Goal: Find contact information: Find contact information

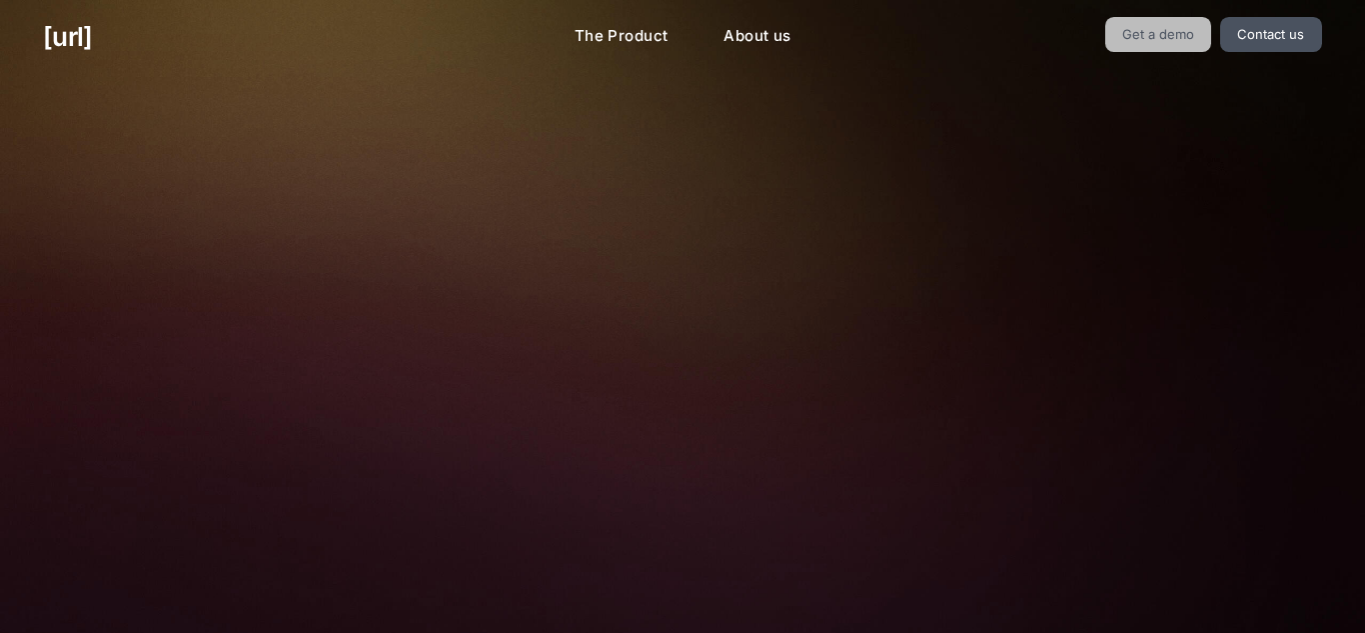
click at [1198, 37] on link "Get a demo" at bounding box center [1158, 34] width 107 height 35
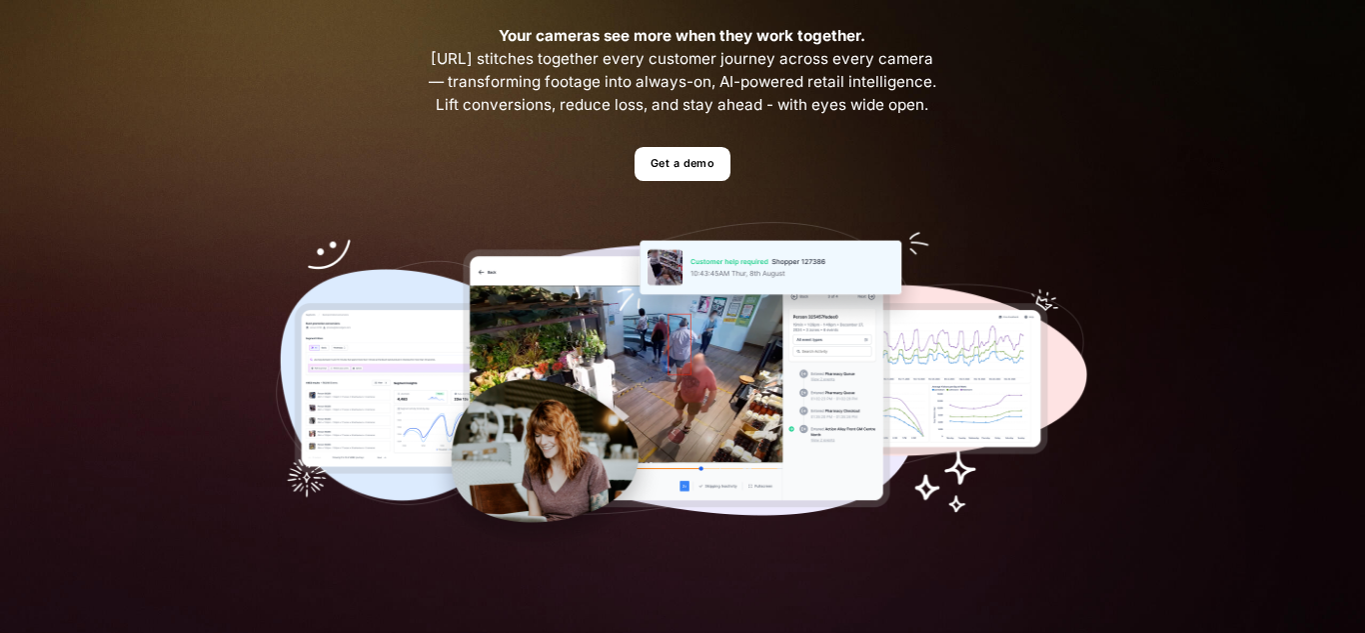
scroll to position [160, 0]
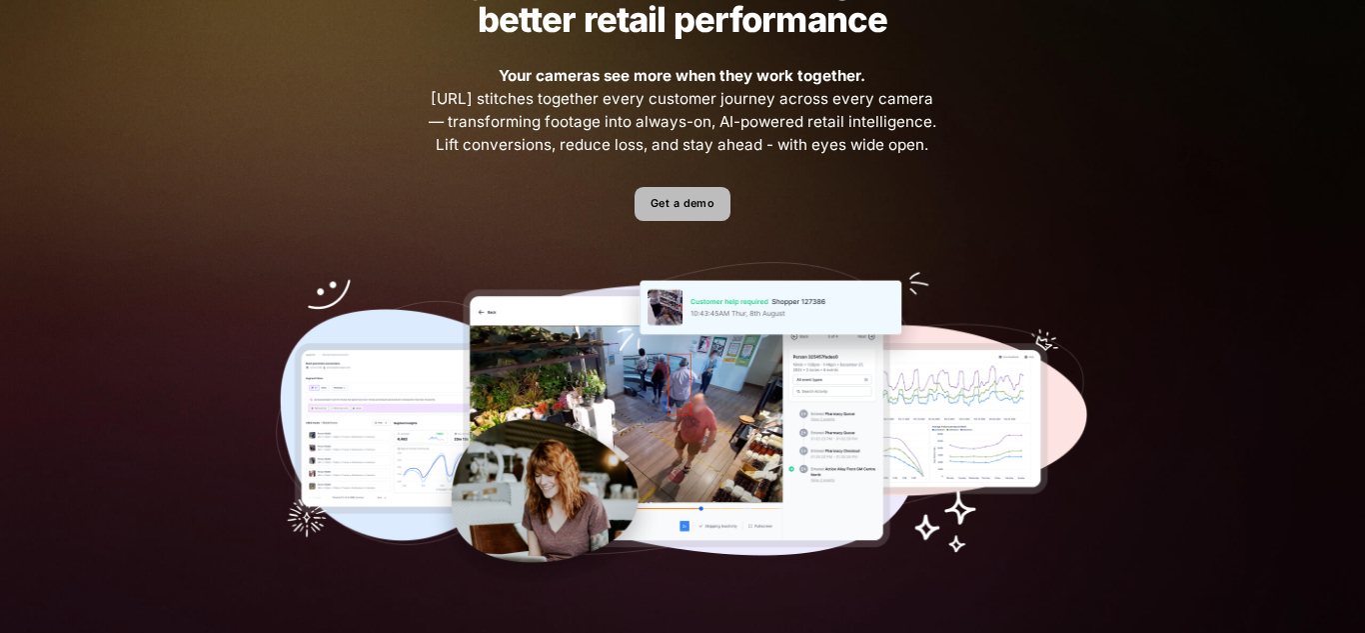
click at [719, 190] on link "Get a demo" at bounding box center [682, 204] width 95 height 35
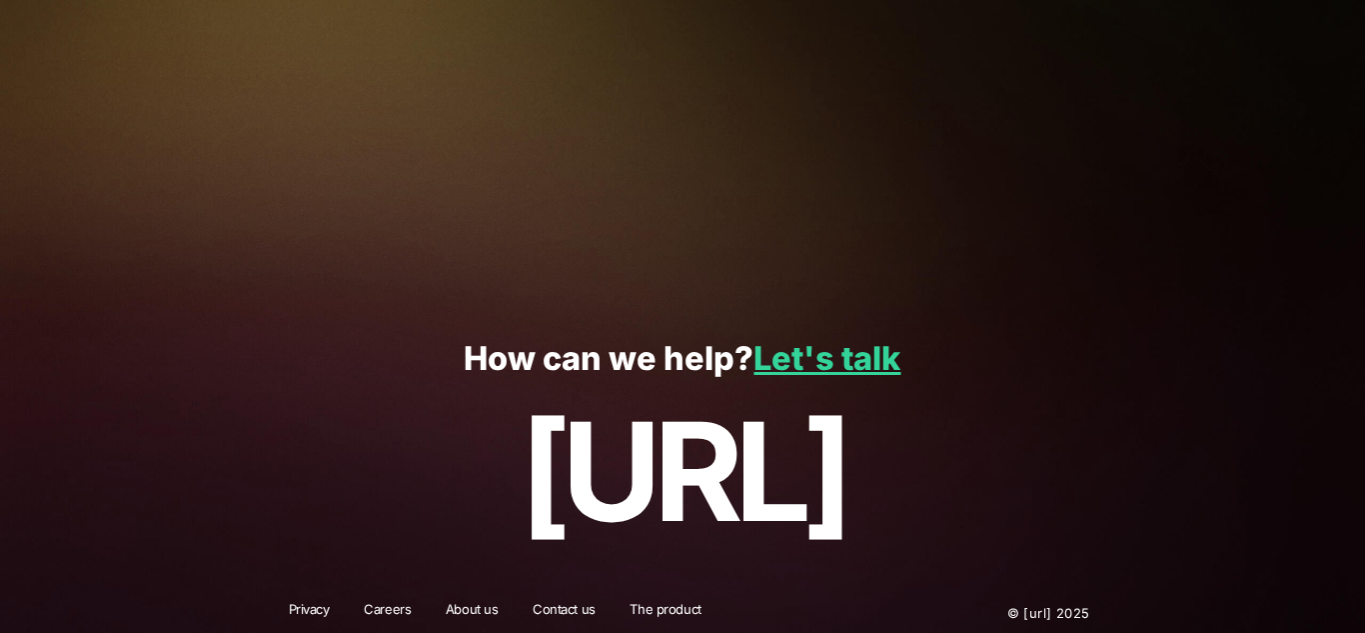
scroll to position [567, 0]
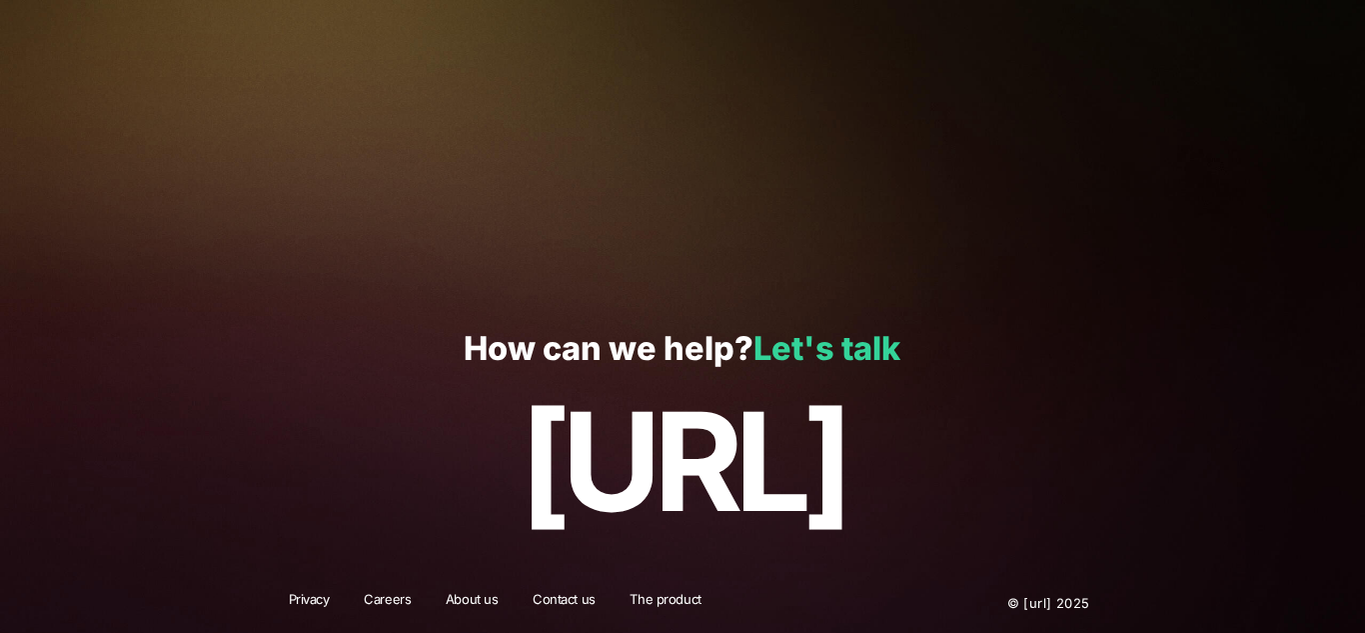
click at [786, 333] on link "Let's talk" at bounding box center [826, 348] width 147 height 39
